Goal: Information Seeking & Learning: Find specific fact

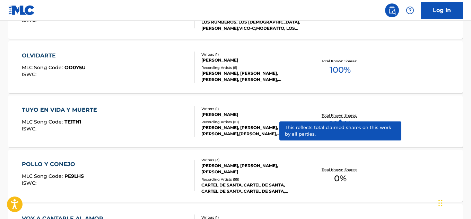
scroll to position [683, 0]
click at [372, 121] on div "Total Known Shares: 100 %" at bounding box center [339, 121] width 75 height 21
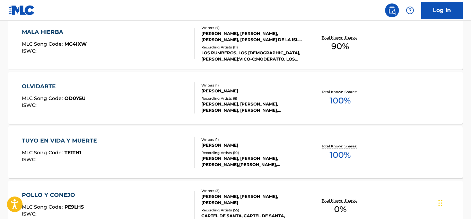
scroll to position [652, 0]
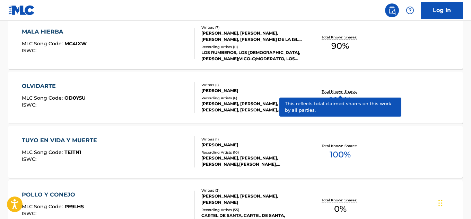
click at [335, 156] on span "100 %" at bounding box center [339, 155] width 21 height 12
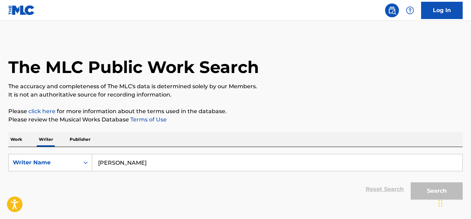
scroll to position [42, 0]
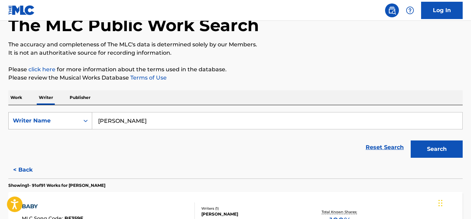
drag, startPoint x: 189, startPoint y: 119, endPoint x: 92, endPoint y: 115, distance: 97.4
click at [92, 115] on div "SearchWithCriteria91bf29c5-7cca-4037-a3af-35f088d5ec2b Writer Name [PERSON_NAME]" at bounding box center [235, 120] width 454 height 17
paste input "[PERSON_NAME]"
type input "[PERSON_NAME]"
click at [410, 141] on button "Search" at bounding box center [436, 149] width 52 height 17
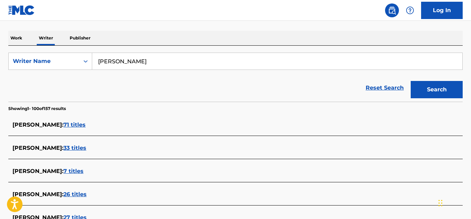
scroll to position [128, 0]
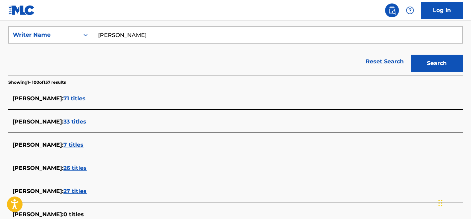
click at [86, 99] on span "71 titles" at bounding box center [74, 98] width 22 height 7
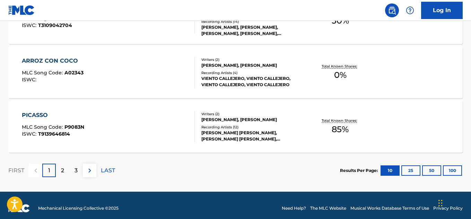
scroll to position [629, 0]
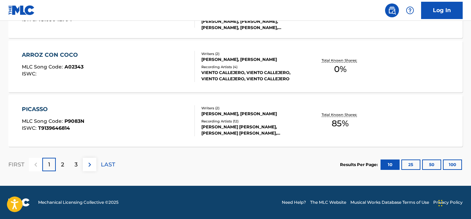
click at [448, 166] on button "100" at bounding box center [452, 165] width 19 height 10
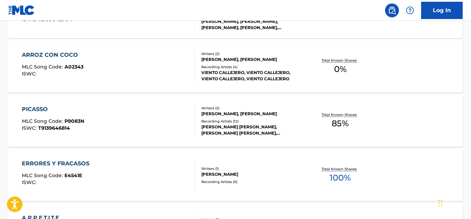
click at [329, 179] on div "Total Known Shares: 100 %" at bounding box center [339, 175] width 75 height 21
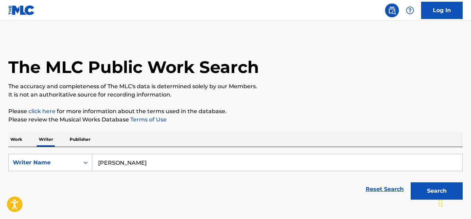
scroll to position [42, 0]
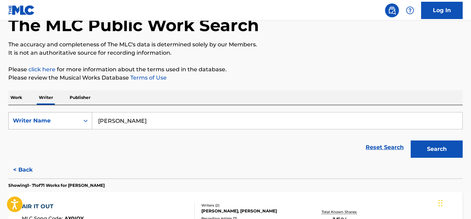
drag, startPoint x: 169, startPoint y: 121, endPoint x: 86, endPoint y: 117, distance: 82.5
click at [86, 117] on div "SearchWithCriteria91bf29c5-7cca-4037-a3af-35f088d5ec2b Writer Name [PERSON_NAME]" at bounding box center [235, 120] width 454 height 17
paste input "NO(S). [PERSON_NAME]"
click at [440, 147] on button "Search" at bounding box center [436, 149] width 52 height 17
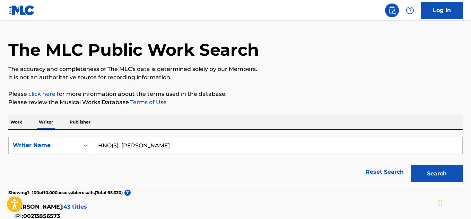
scroll to position [17, 0]
drag, startPoint x: 183, startPoint y: 146, endPoint x: 84, endPoint y: 140, distance: 98.6
click at [84, 140] on div "SearchWithCriteria91bf29c5-7cca-4037-a3af-35f088d5ec2b Writer Name HNO(S). [PER…" at bounding box center [235, 145] width 454 height 17
paste input "[PERSON_NAME]"
click at [410, 166] on button "Search" at bounding box center [436, 174] width 52 height 17
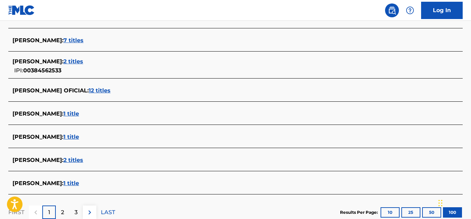
scroll to position [2436, 0]
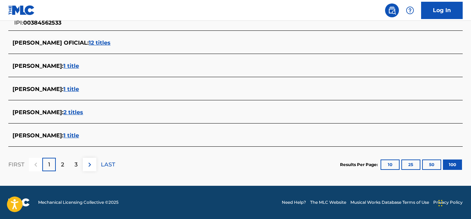
click at [452, 164] on button "100" at bounding box center [452, 165] width 19 height 10
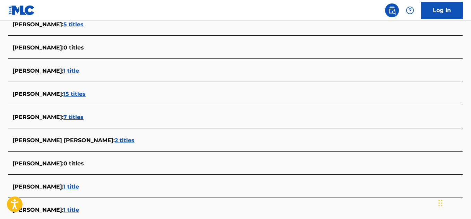
scroll to position [1911, 0]
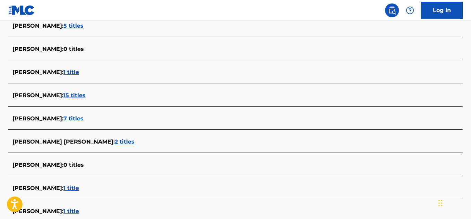
click at [86, 93] on span "15 titles" at bounding box center [74, 95] width 22 height 7
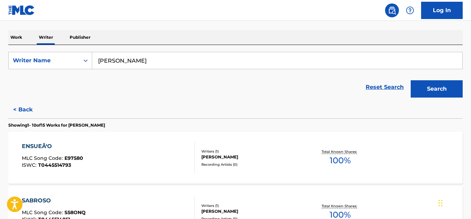
scroll to position [78, 0]
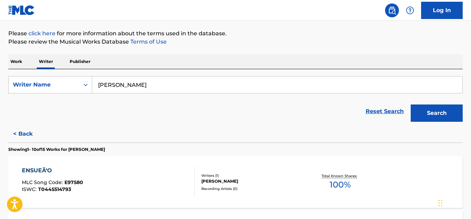
drag, startPoint x: 179, startPoint y: 85, endPoint x: 46, endPoint y: 57, distance: 135.4
paste input "REM"
type input "[PERSON_NAME]"
click at [431, 112] on button "Search" at bounding box center [436, 113] width 52 height 17
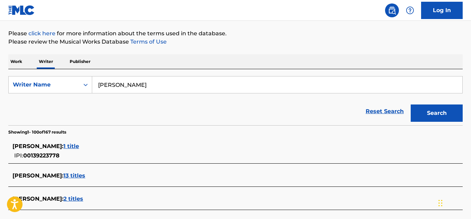
click at [79, 147] on span "1 title" at bounding box center [71, 146] width 16 height 7
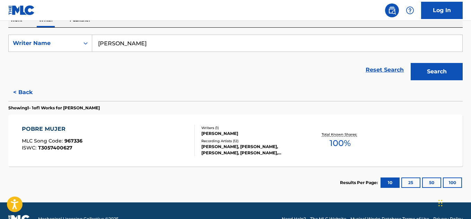
scroll to position [121, 0]
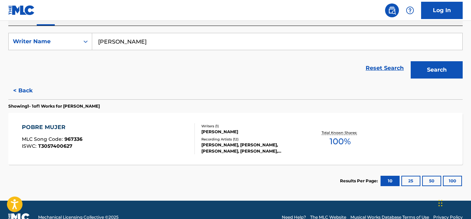
click at [340, 144] on span "100 %" at bounding box center [339, 141] width 21 height 12
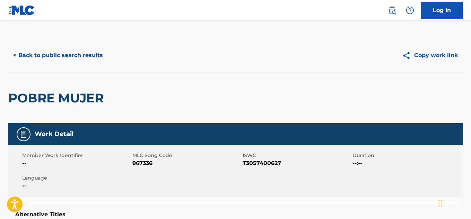
scroll to position [42, 0]
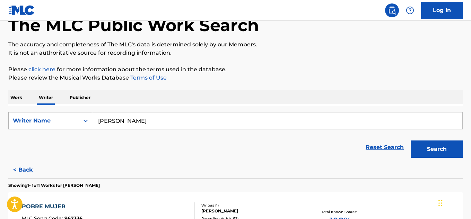
drag, startPoint x: 137, startPoint y: 113, endPoint x: 54, endPoint y: 114, distance: 83.1
click at [54, 114] on div "SearchWithCriteria91bf29c5-7cca-4037-a3af-35f088d5ec2b Writer Name [PERSON_NAME]" at bounding box center [235, 120] width 454 height 17
paste input "[PERSON_NAME] [PERSON_NAME]"
type input "[PERSON_NAME] [PERSON_NAME]"
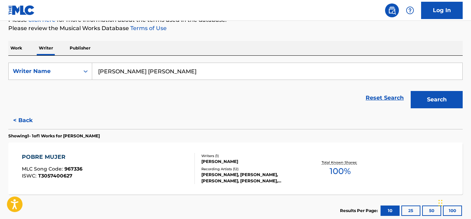
scroll to position [95, 0]
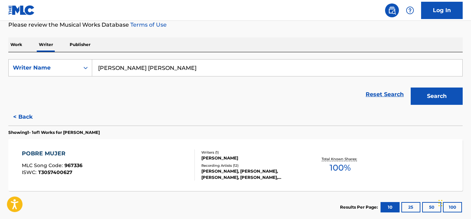
click at [430, 95] on button "Search" at bounding box center [436, 96] width 52 height 17
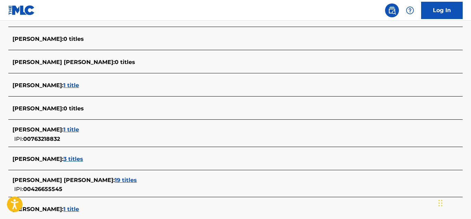
scroll to position [1728, 0]
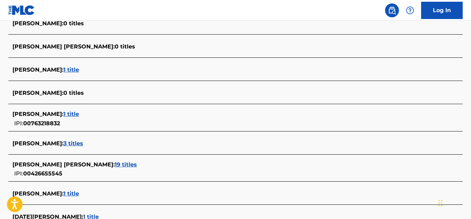
click at [121, 166] on span "19 titles" at bounding box center [126, 164] width 22 height 7
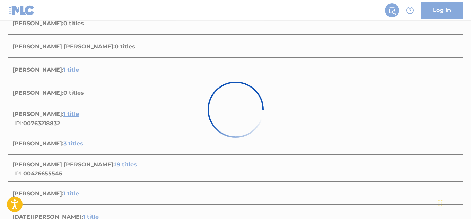
scroll to position [629, 0]
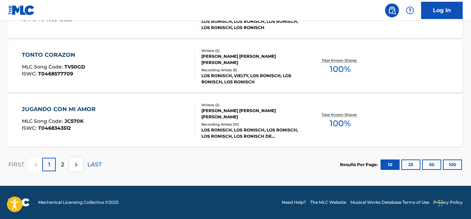
click at [341, 122] on span "100 %" at bounding box center [339, 123] width 21 height 12
